Goal: Transaction & Acquisition: Purchase product/service

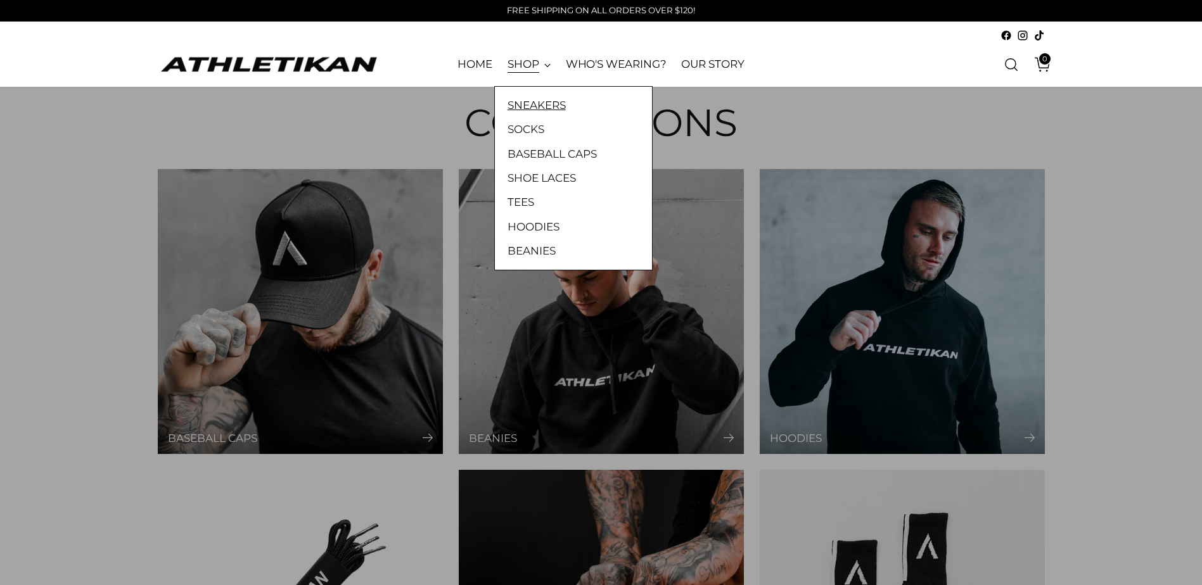
click at [539, 108] on link "SNEAKERS" at bounding box center [573, 105] width 132 height 16
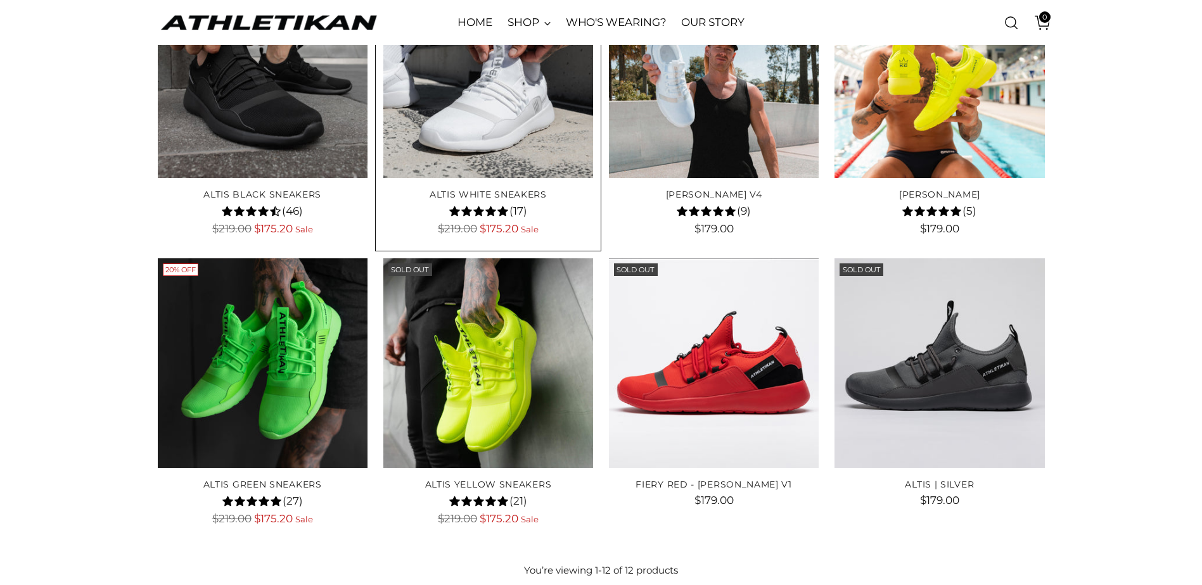
scroll to position [523, 0]
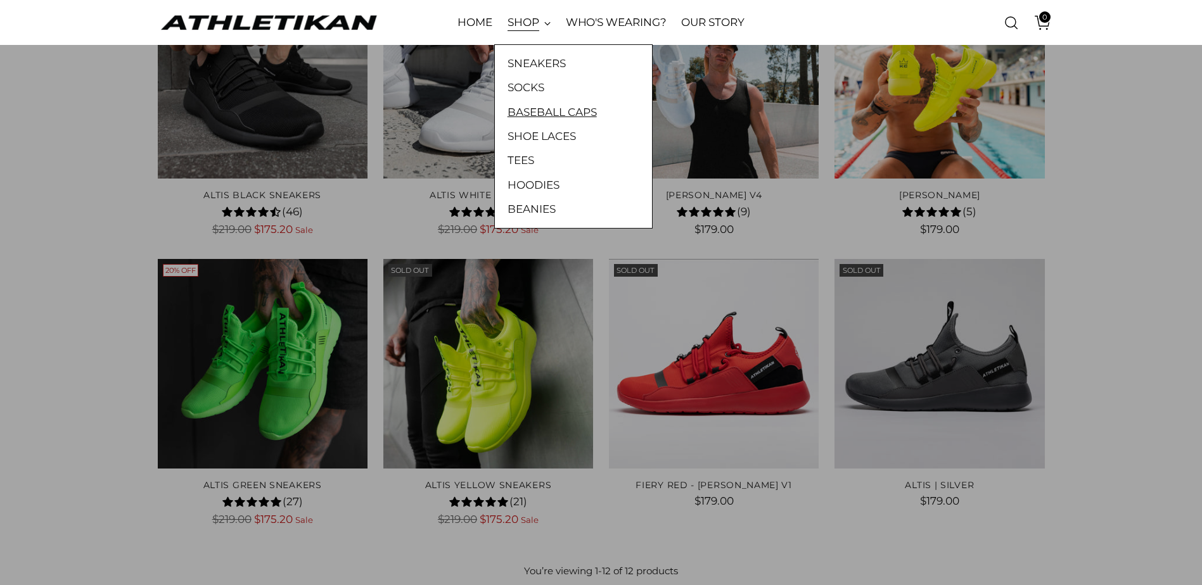
click at [528, 110] on link "BASEBALL CAPS" at bounding box center [573, 112] width 132 height 16
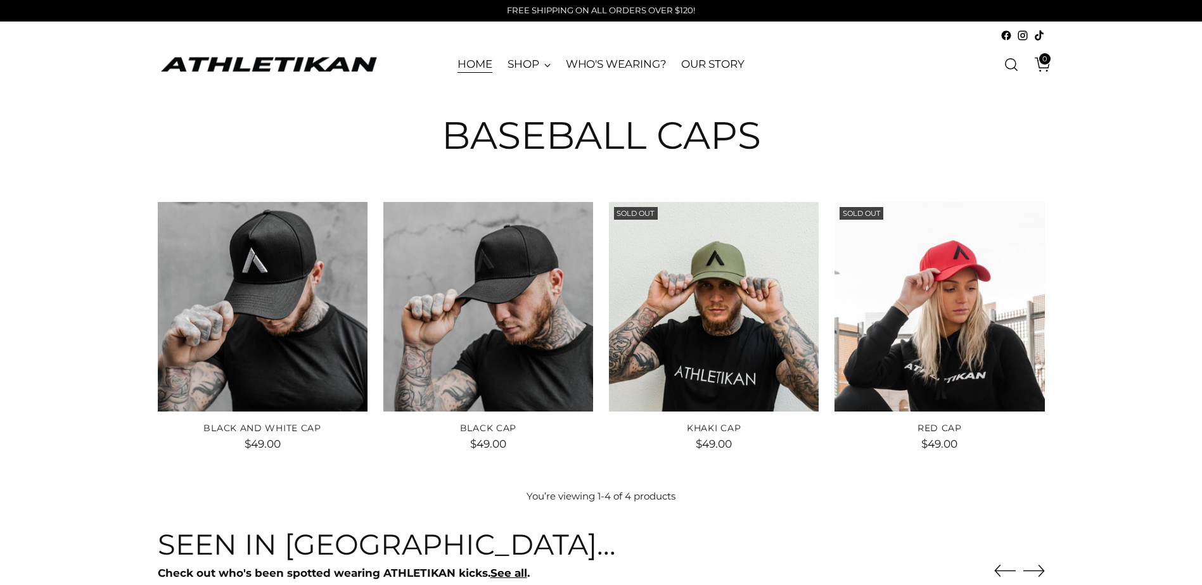
click at [480, 66] on link "HOME" at bounding box center [474, 65] width 35 height 28
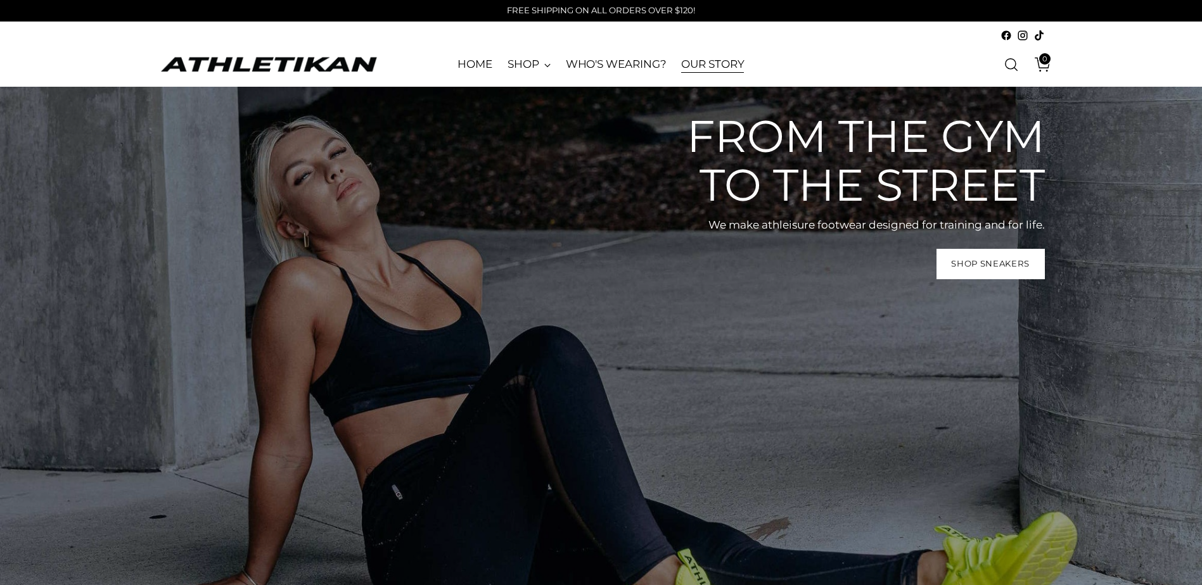
click at [710, 60] on link "OUR STORY" at bounding box center [712, 65] width 63 height 28
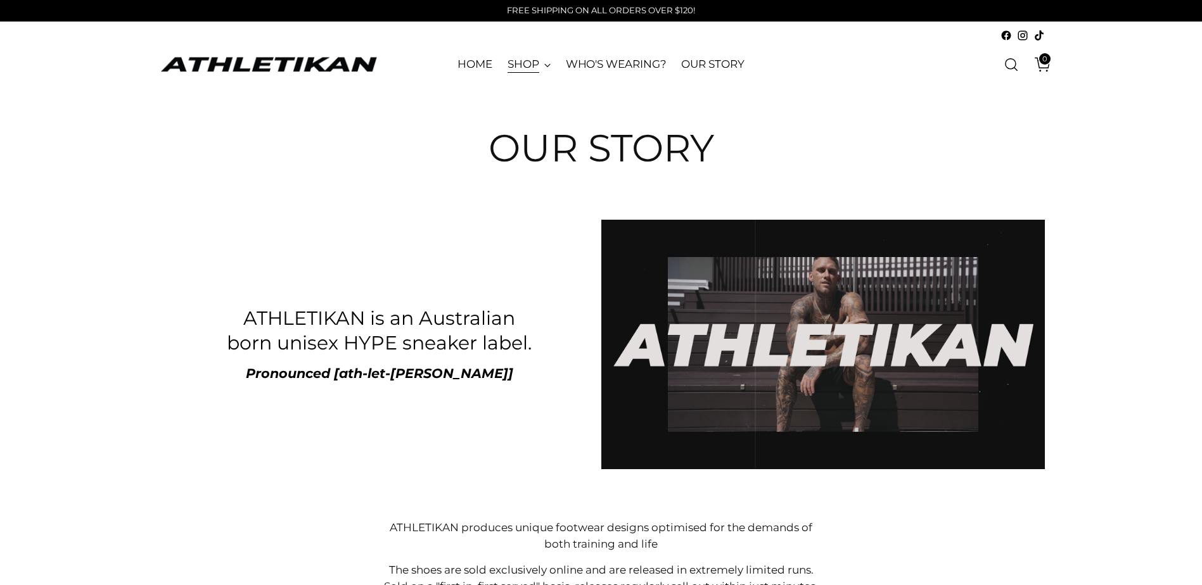
click at [537, 63] on link "SHOP" at bounding box center [528, 65] width 43 height 28
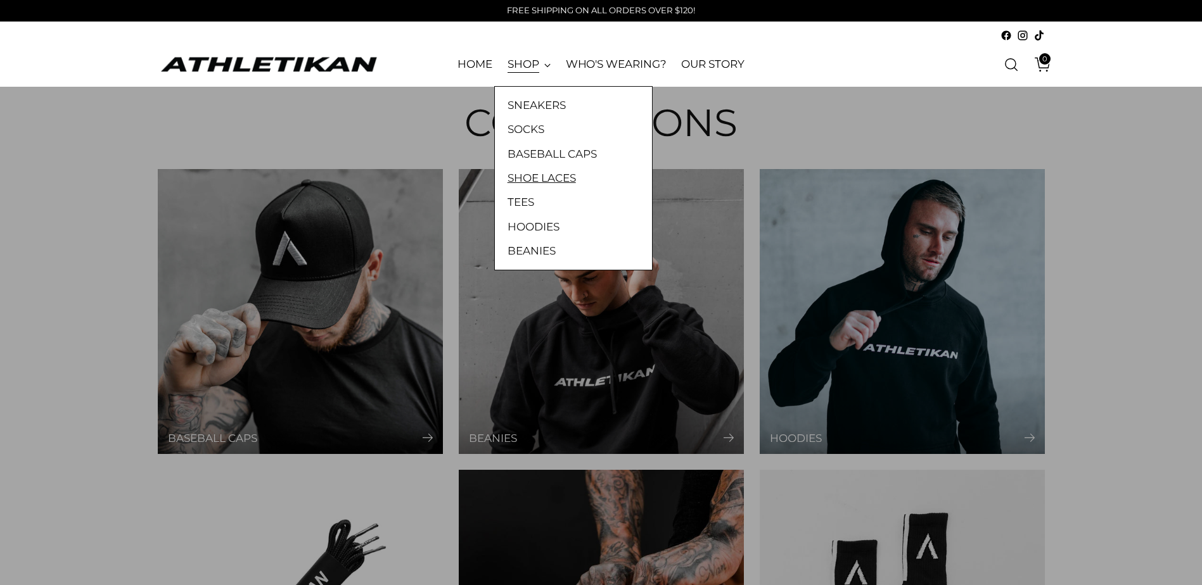
click at [547, 176] on link "SHOE LACES" at bounding box center [573, 178] width 132 height 16
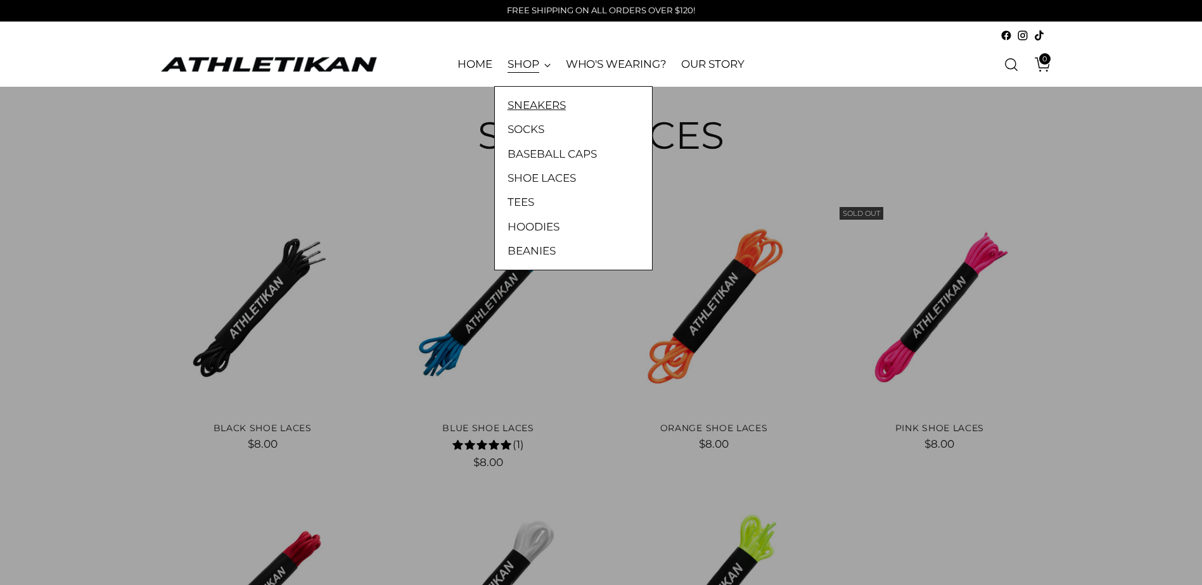
click at [540, 108] on link "SNEAKERS" at bounding box center [573, 105] width 132 height 16
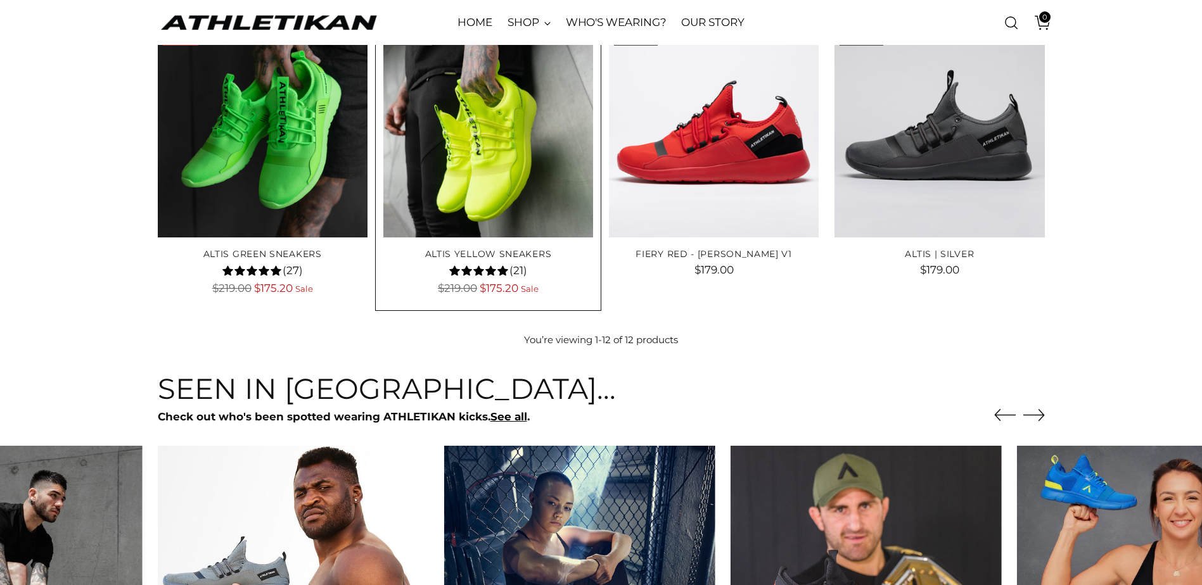
scroll to position [760, 0]
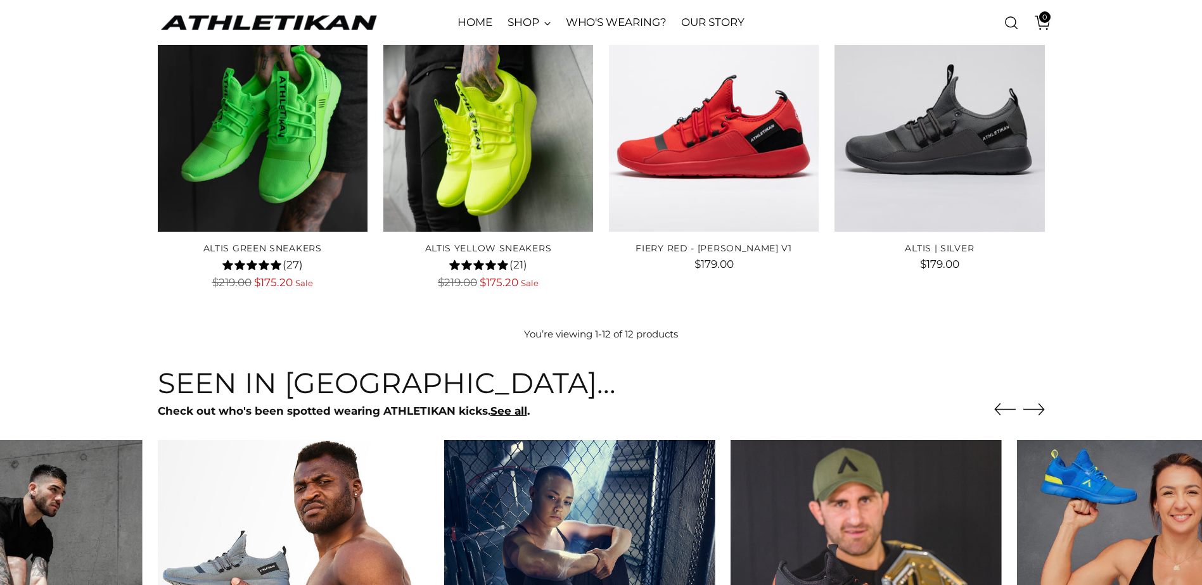
click at [1035, 405] on icon "Move to next carousel slide" at bounding box center [1034, 409] width 22 height 22
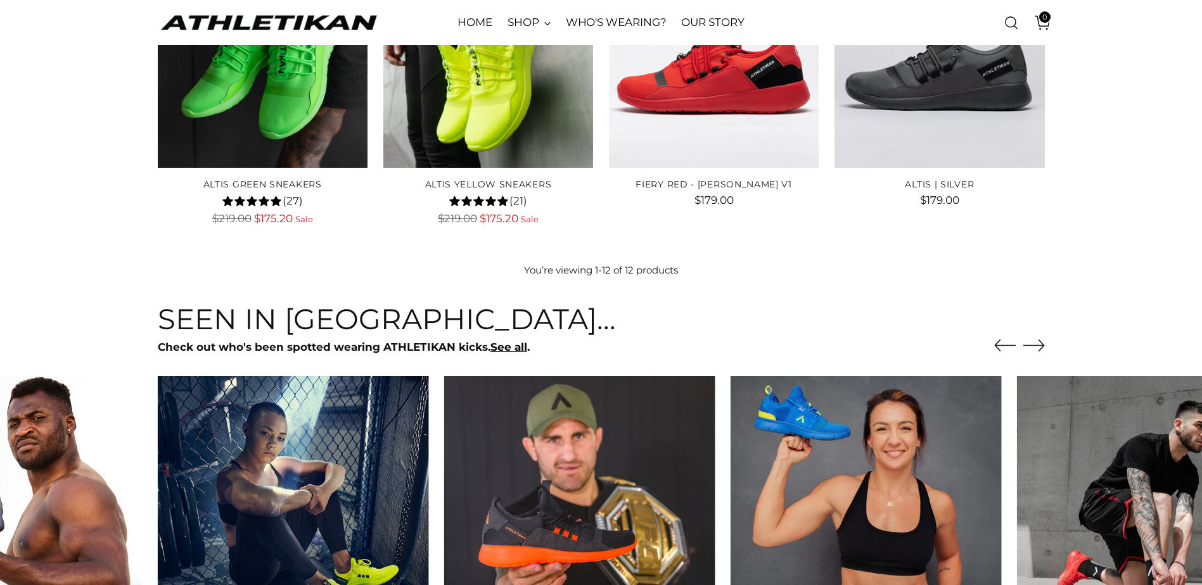
scroll to position [950, 0]
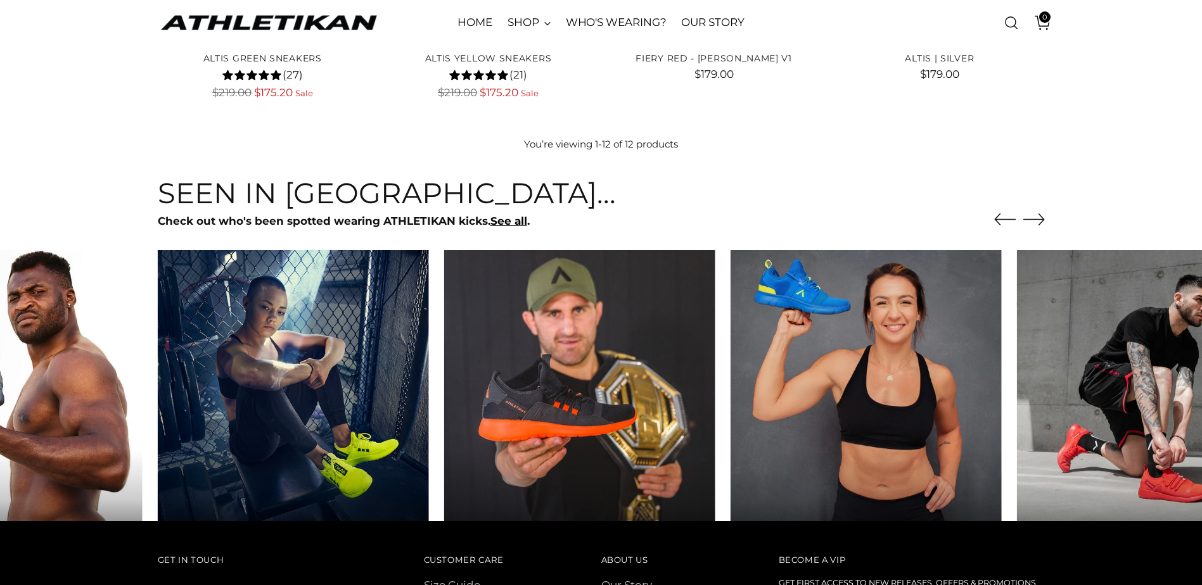
click at [1040, 221] on icon "Move to next carousel slide" at bounding box center [1034, 219] width 22 height 22
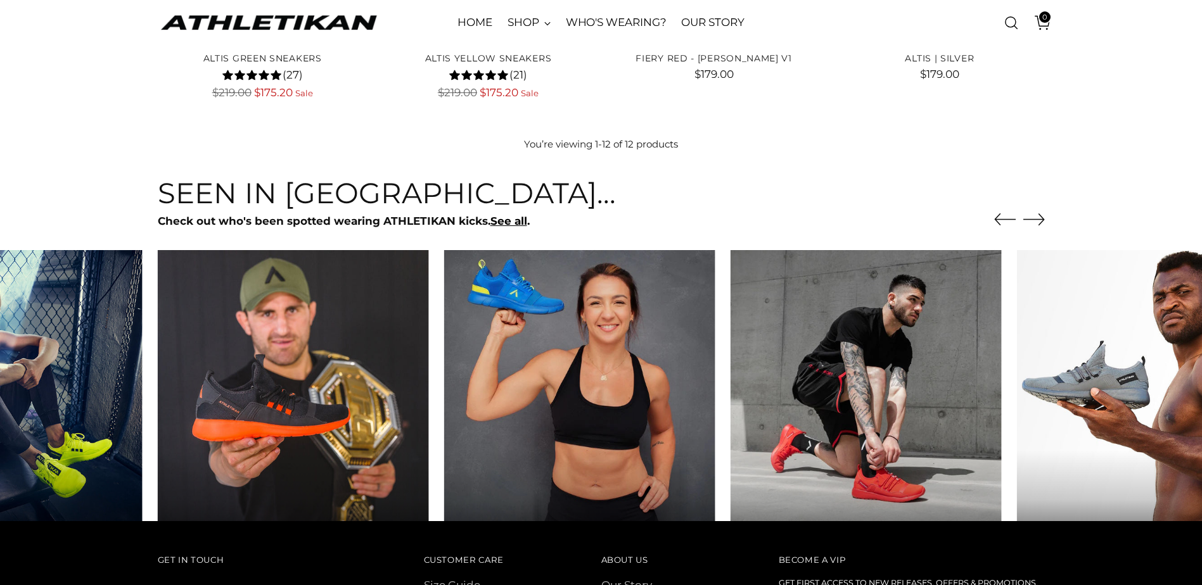
click at [1039, 221] on icon "Move to next carousel slide" at bounding box center [1034, 219] width 22 height 22
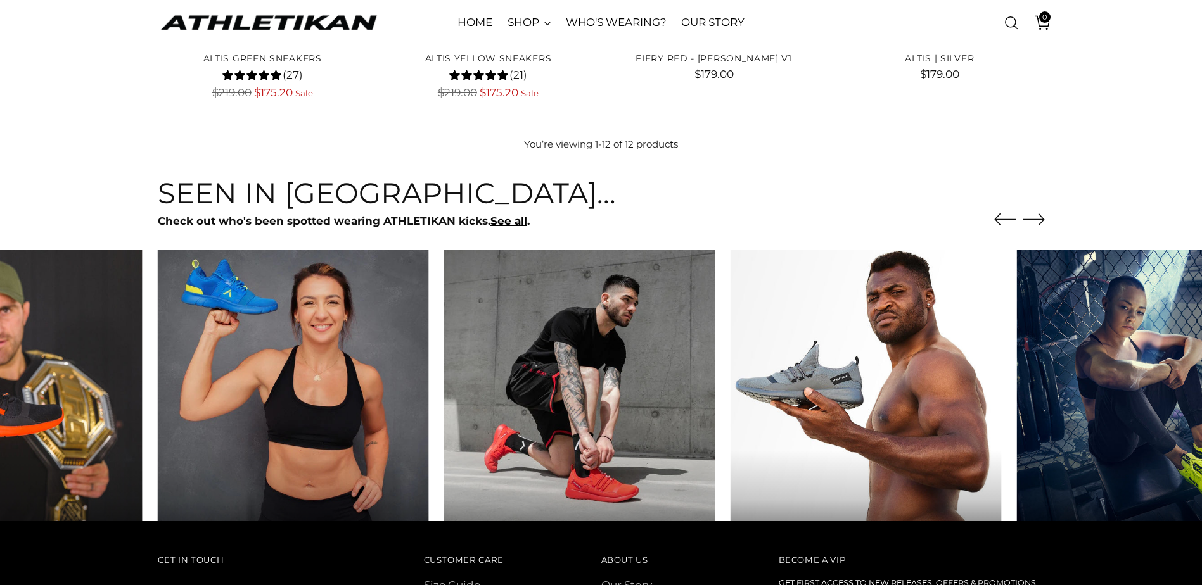
click at [1039, 221] on icon "Move to next carousel slide" at bounding box center [1034, 219] width 22 height 22
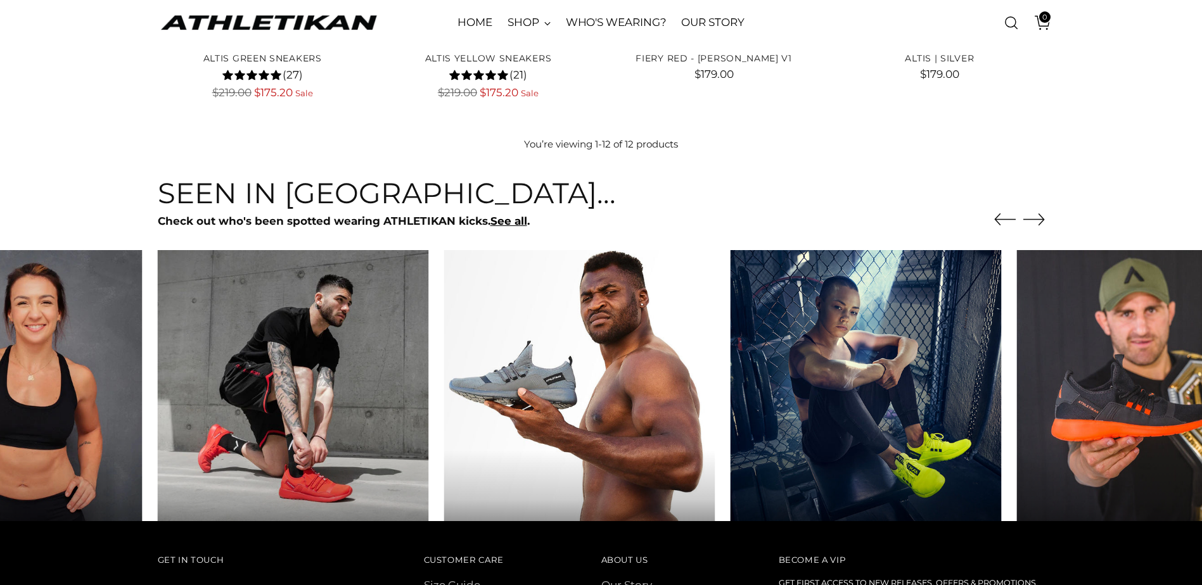
click at [1038, 222] on icon "Move to next carousel slide" at bounding box center [1034, 219] width 22 height 22
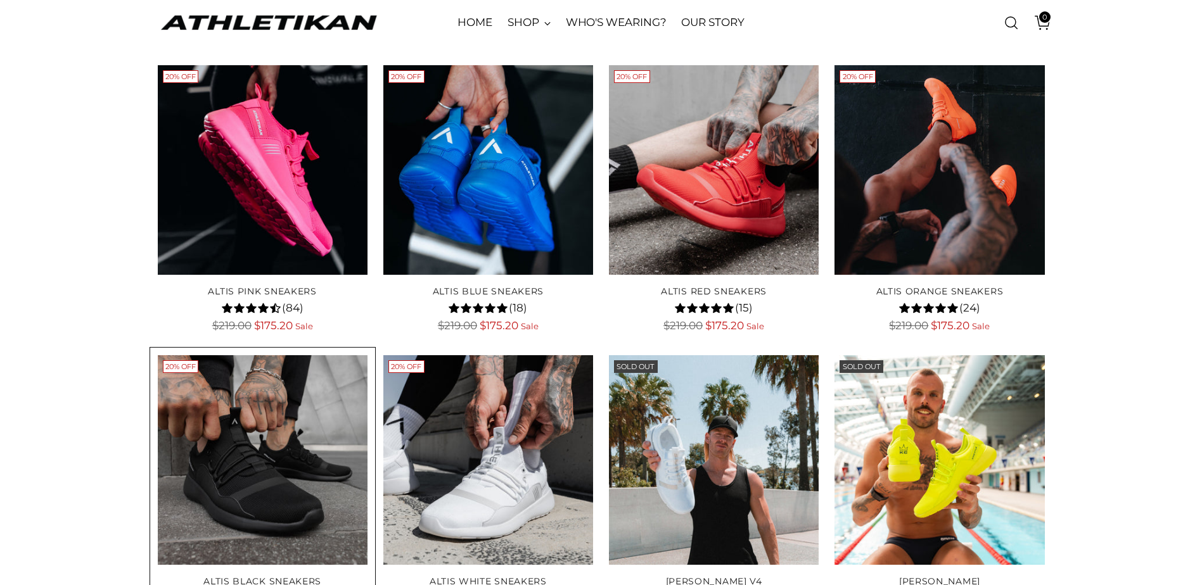
scroll to position [270, 0]
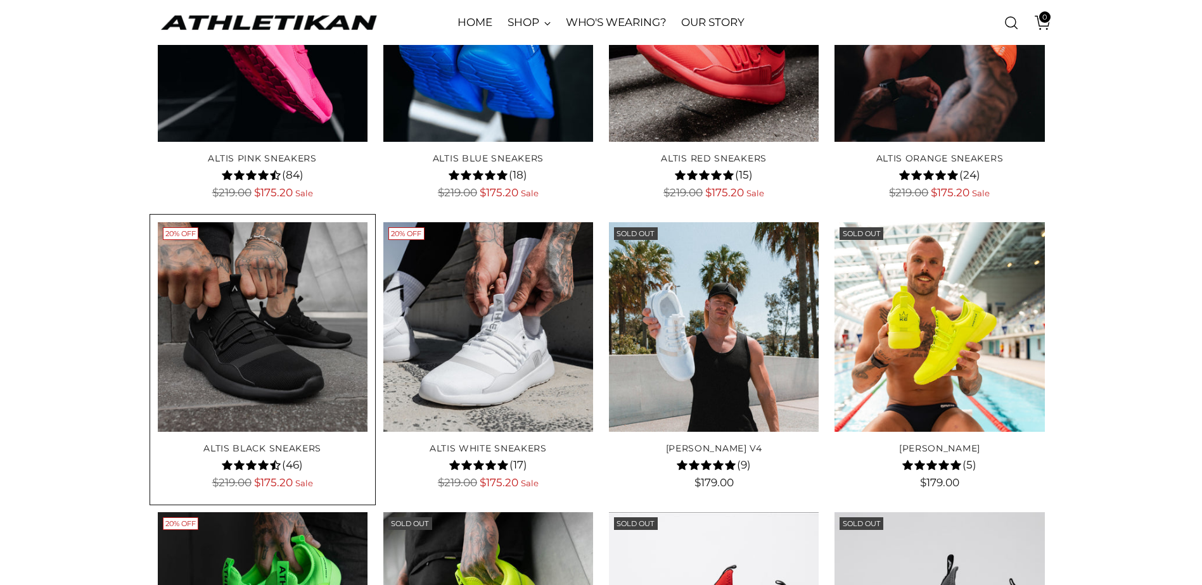
click at [0, 0] on img "ALTIS Black Sneakers" at bounding box center [0, 0] width 0 height 0
